Goal: Task Accomplishment & Management: Manage account settings

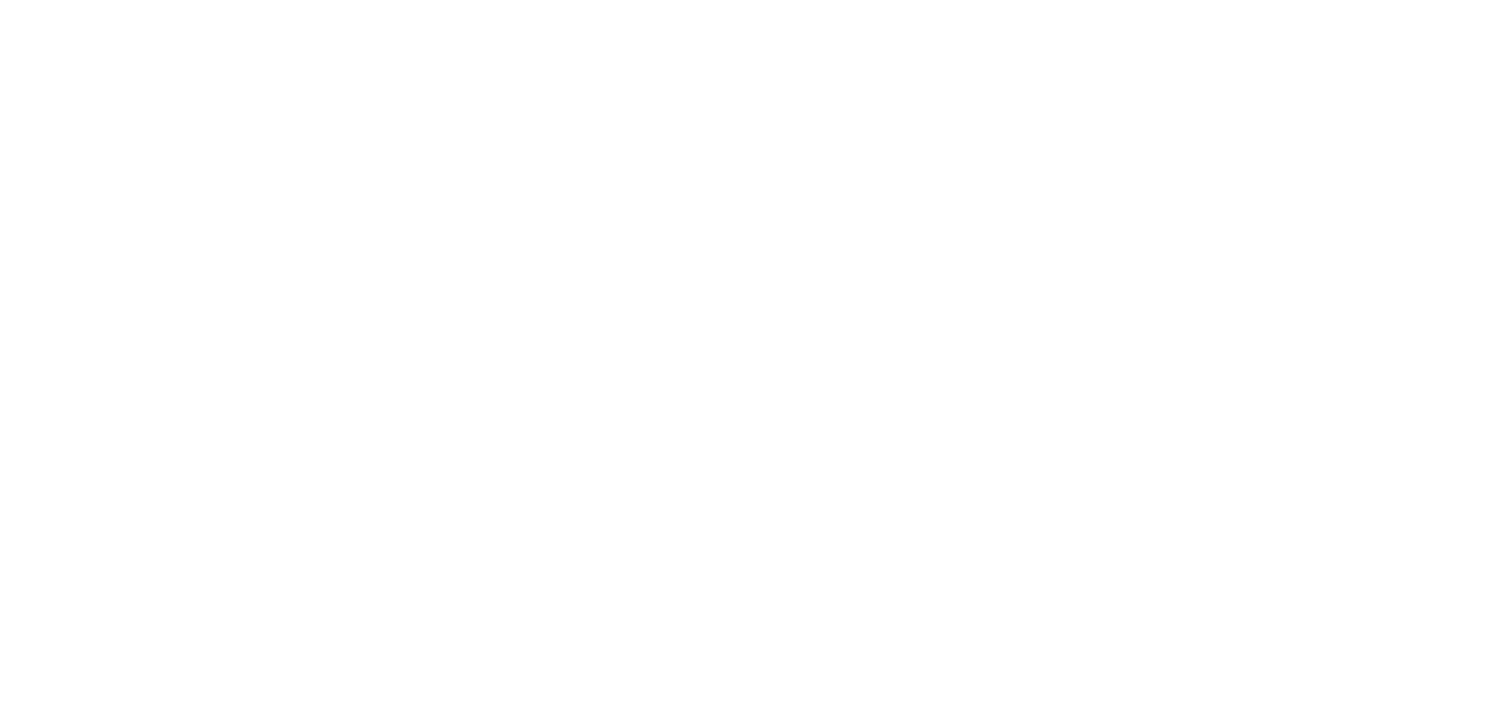
select select "*"
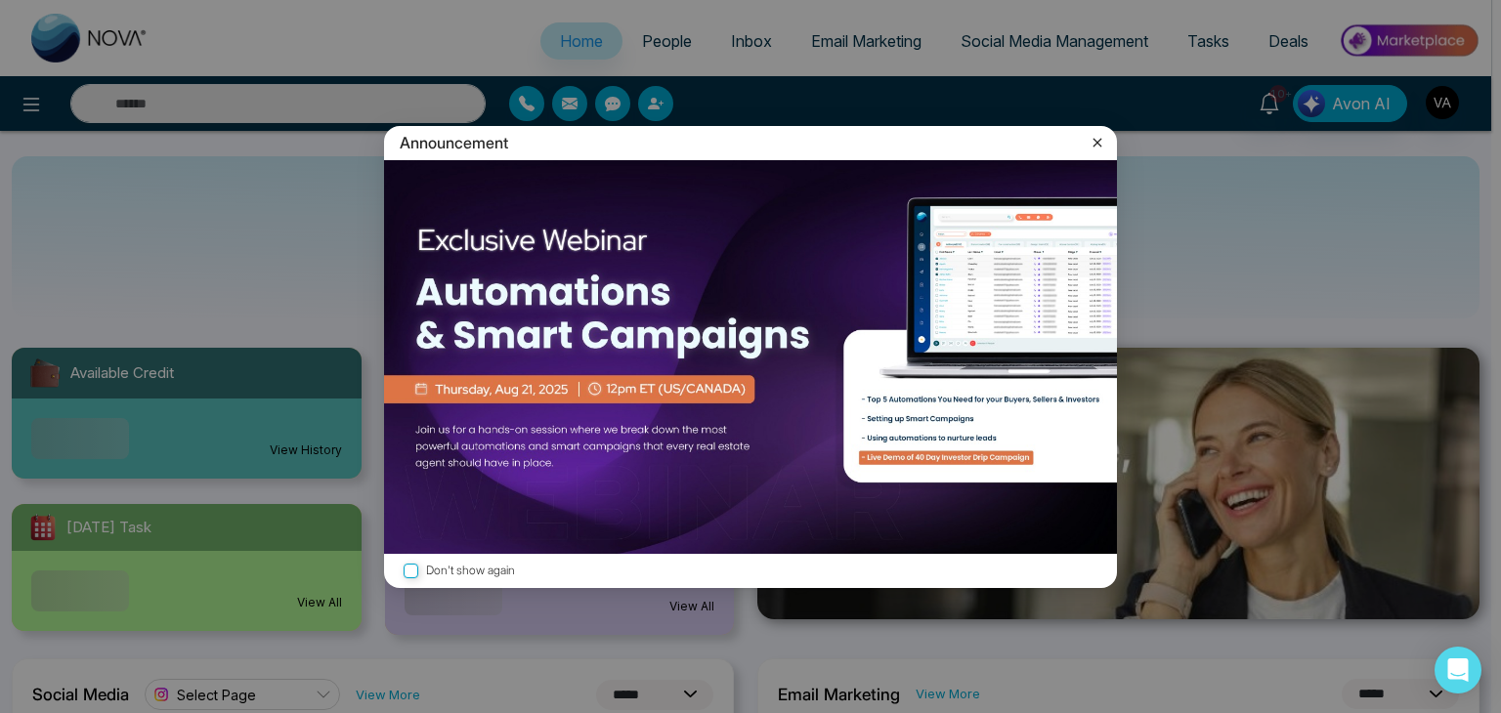
click at [636, 46] on div "Announcement Don't show again" at bounding box center [750, 356] width 1501 height 713
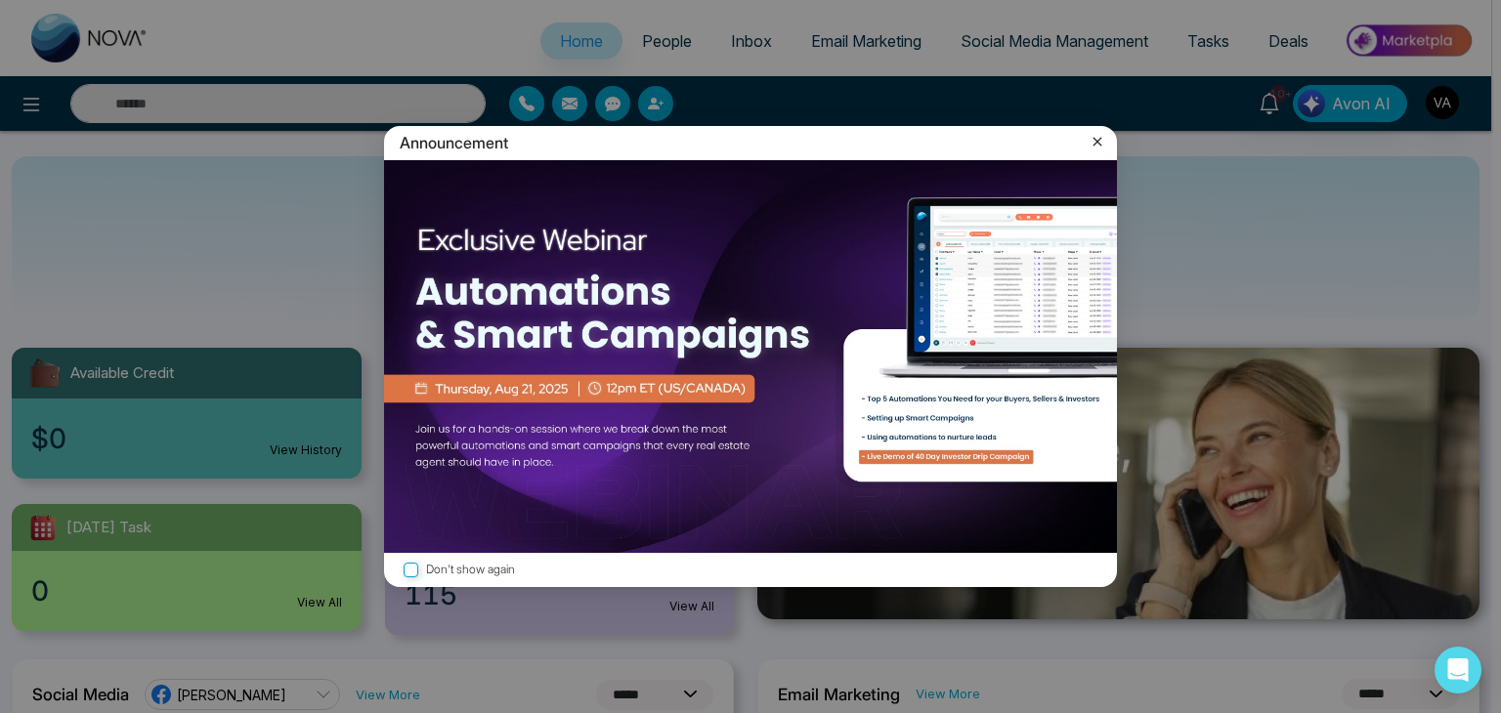
click at [655, 42] on div "Announcement Don't show again" at bounding box center [750, 356] width 1501 height 713
click at [1104, 146] on icon at bounding box center [1097, 142] width 20 height 20
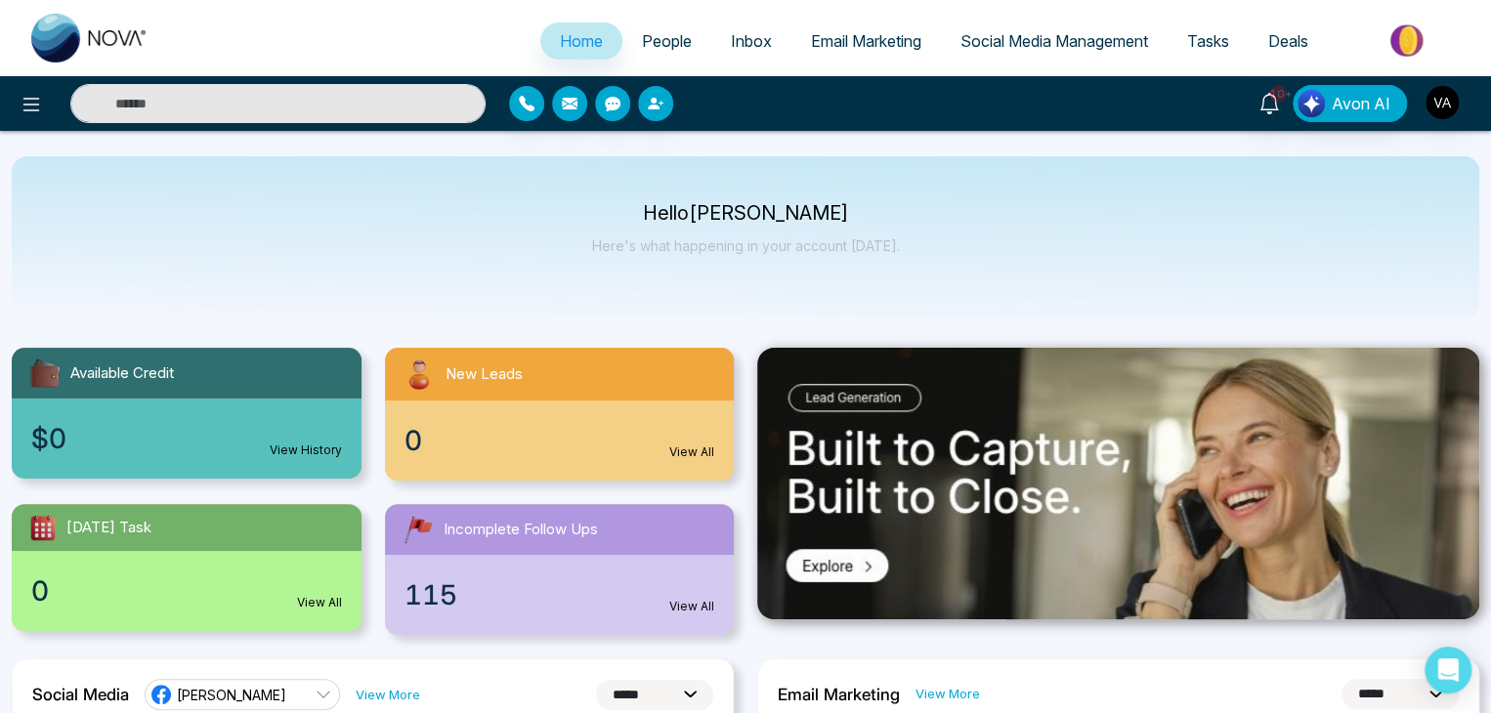
click at [649, 35] on span "People" at bounding box center [667, 41] width 50 height 20
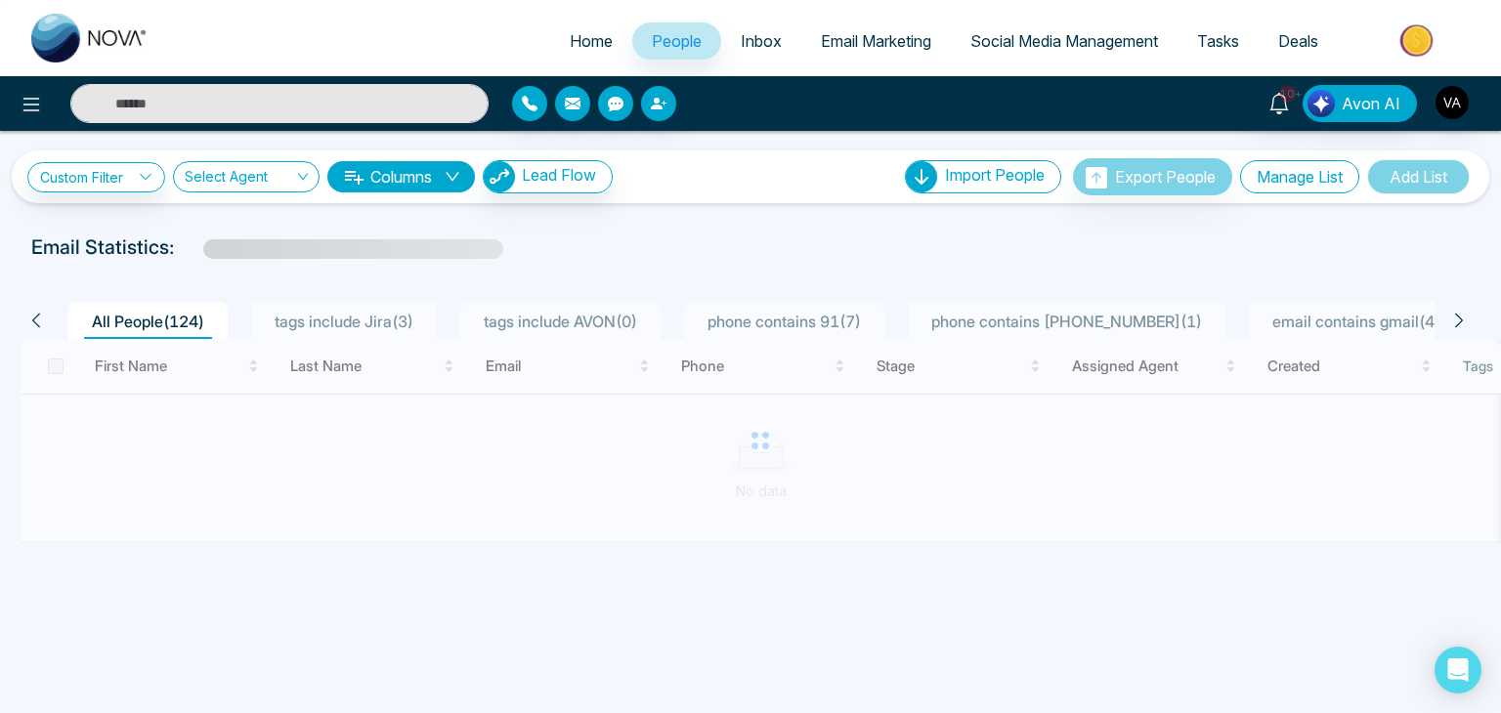
click at [1289, 177] on button "Manage List" at bounding box center [1299, 176] width 119 height 33
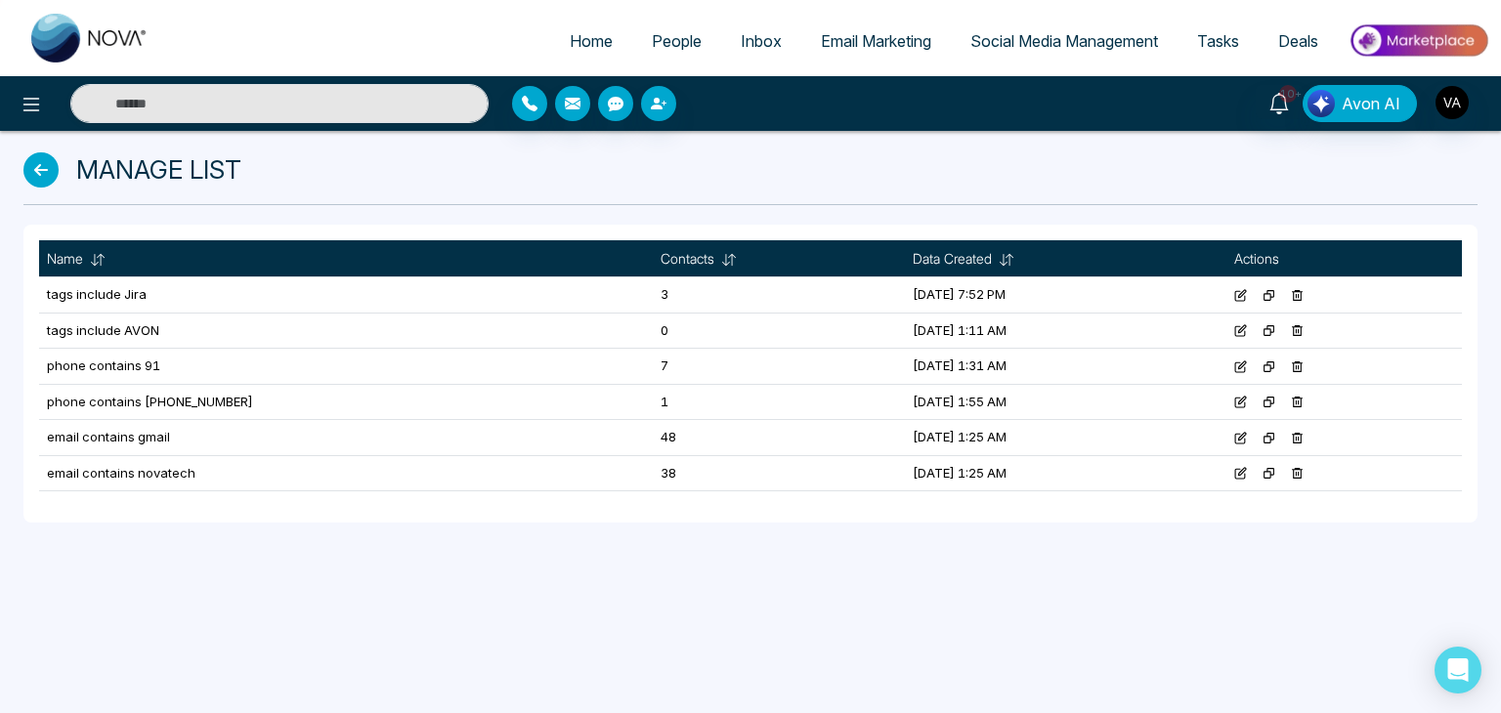
click at [1186, 603] on div "Home People Inbox Email Marketing Social Media Management Tasks Deals 10+ Avon …" at bounding box center [750, 356] width 1501 height 713
click at [769, 579] on div "Home People Inbox Email Marketing Social Media Management Tasks Deals 10+ Avon …" at bounding box center [750, 356] width 1501 height 713
click at [1084, 594] on div "Home People Inbox Email Marketing Social Media Management Tasks Deals 10+ Avon …" at bounding box center [750, 356] width 1501 height 713
click at [905, 294] on td "[DATE] 7:52 PM" at bounding box center [1065, 295] width 321 height 36
click at [1278, 106] on icon at bounding box center [1278, 103] width 21 height 21
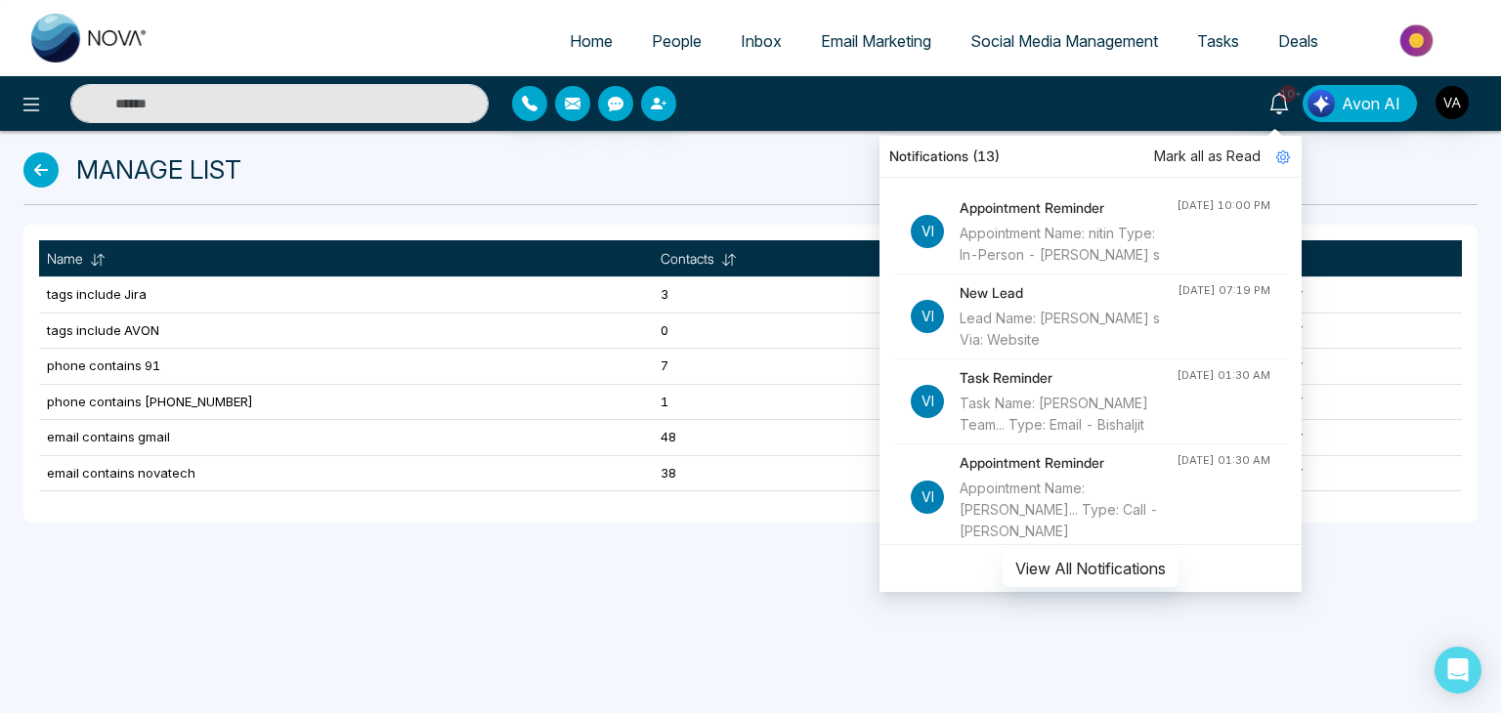
click at [1052, 222] on div "Appointment Reminder Appointment Name: nitin Type: In-Person - [PERSON_NAME] s" at bounding box center [1067, 231] width 217 height 68
